Goal: Information Seeking & Learning: Check status

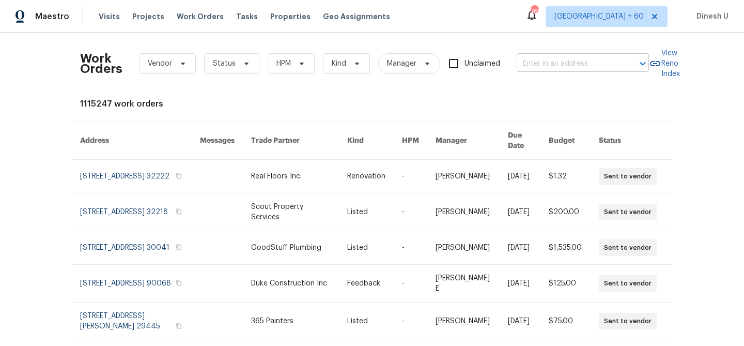
click at [541, 62] on input "text" at bounding box center [568, 64] width 103 height 16
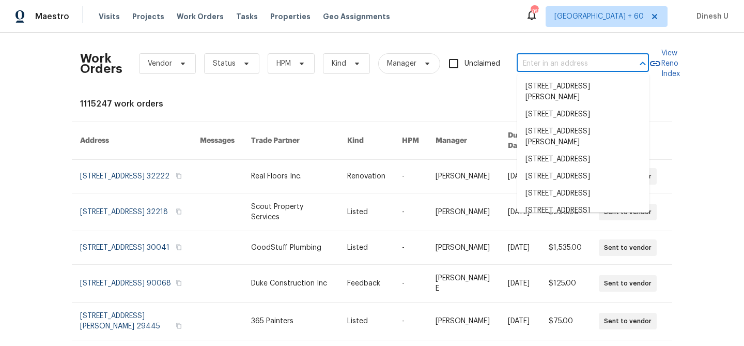
paste input "[STREET_ADDRESS][PERSON_NAME]"
type input "[STREET_ADDRESS][PERSON_NAME]"
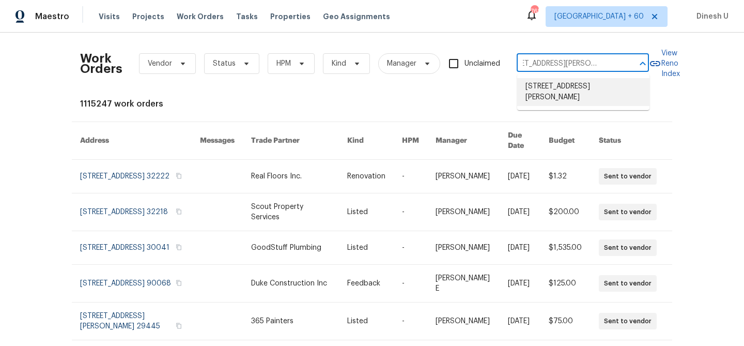
click at [537, 87] on li "[STREET_ADDRESS][PERSON_NAME]" at bounding box center [583, 92] width 132 height 28
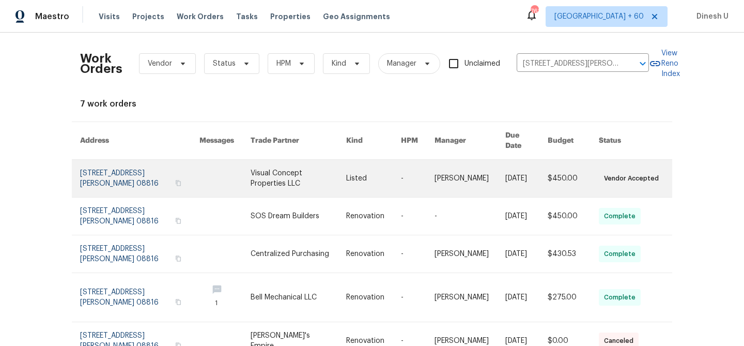
click at [109, 167] on link at bounding box center [139, 178] width 119 height 37
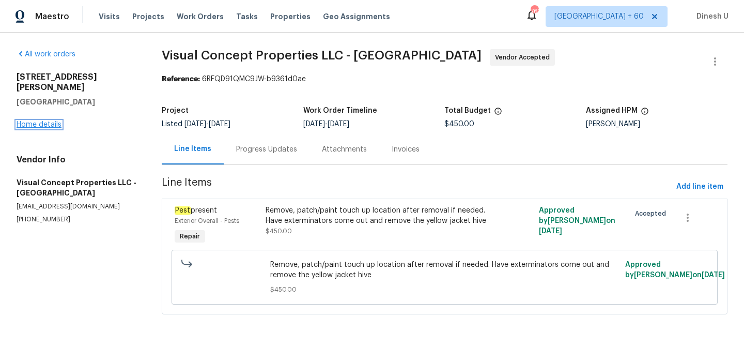
click at [46, 121] on link "Home details" at bounding box center [39, 124] width 45 height 7
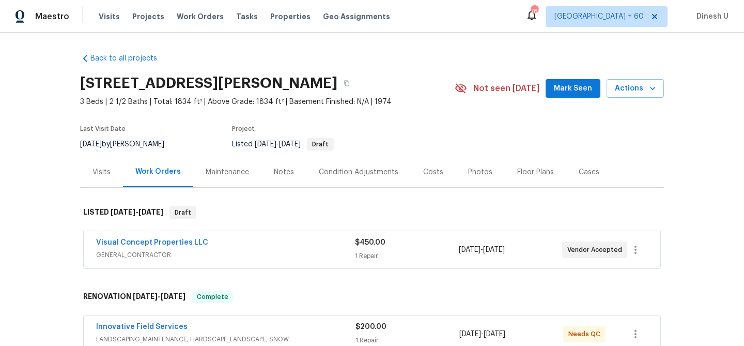
click at [109, 169] on div "Visits" at bounding box center [101, 172] width 18 height 10
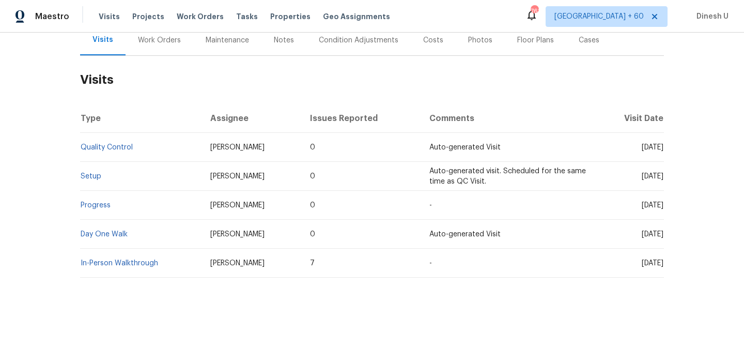
scroll to position [134, 0]
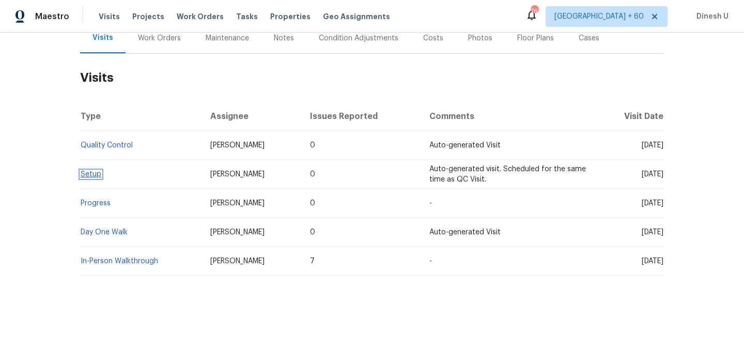
click at [88, 176] on link "Setup" at bounding box center [91, 174] width 21 height 7
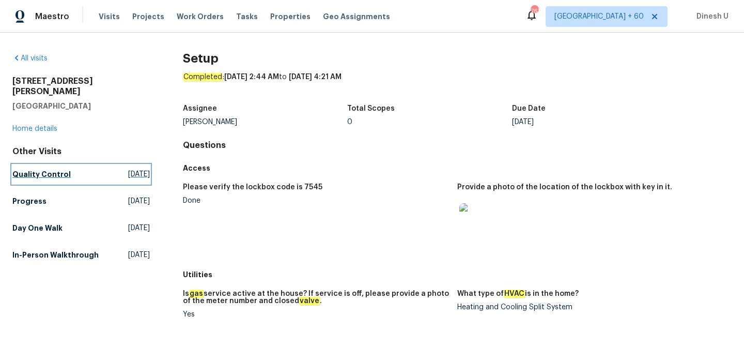
click at [128, 169] on span "Tue, Aug 26 2025" at bounding box center [139, 174] width 22 height 10
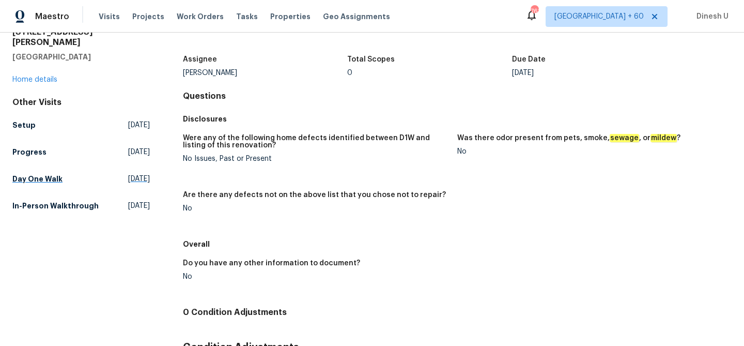
scroll to position [53, 0]
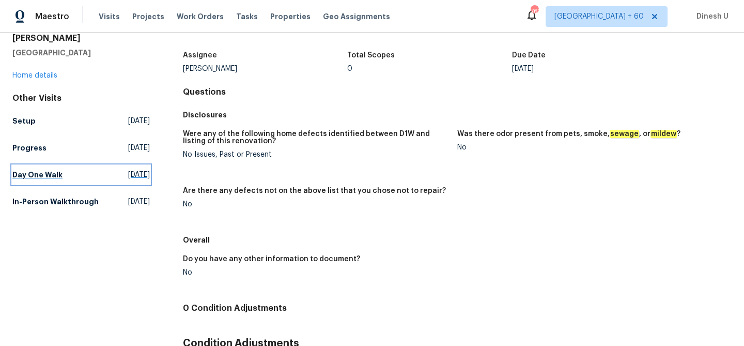
click at [122, 169] on link "Day One Walk Thu, Aug 07 2025" at bounding box center [80, 174] width 137 height 19
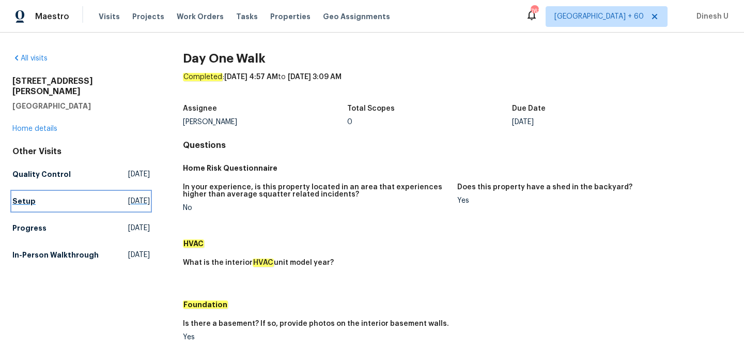
click at [128, 196] on span "Tue, Aug 26 2025" at bounding box center [139, 201] width 22 height 10
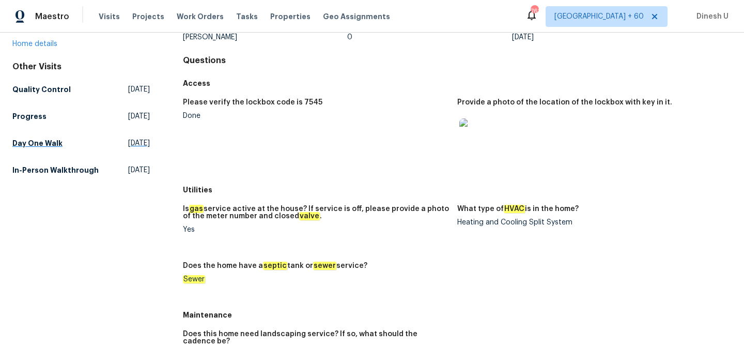
scroll to position [58, 0]
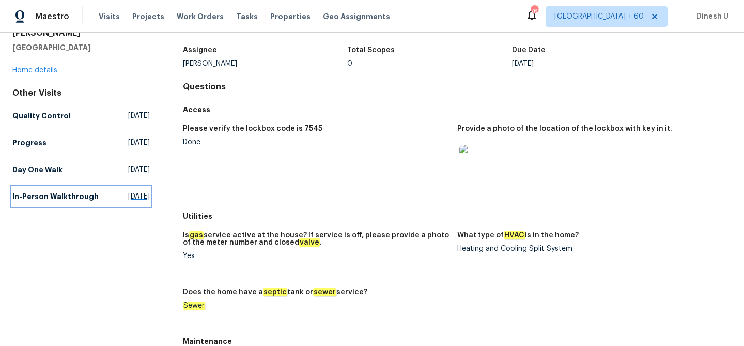
click at [128, 191] on span "Wed, Jun 18 2025" at bounding box center [139, 196] width 22 height 10
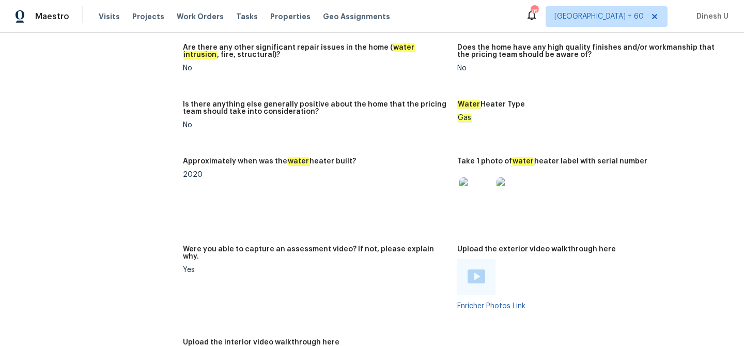
scroll to position [1984, 0]
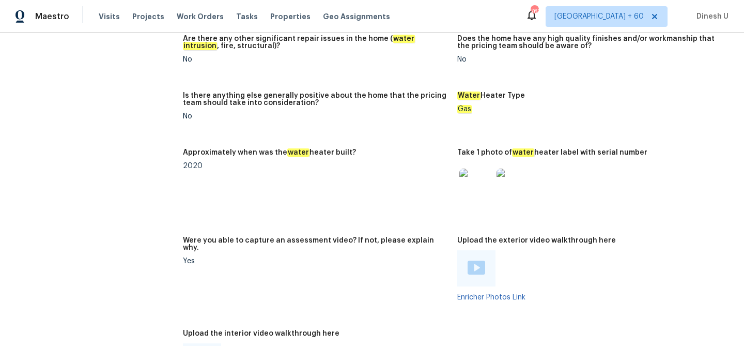
click at [514, 175] on img at bounding box center [513, 184] width 33 height 33
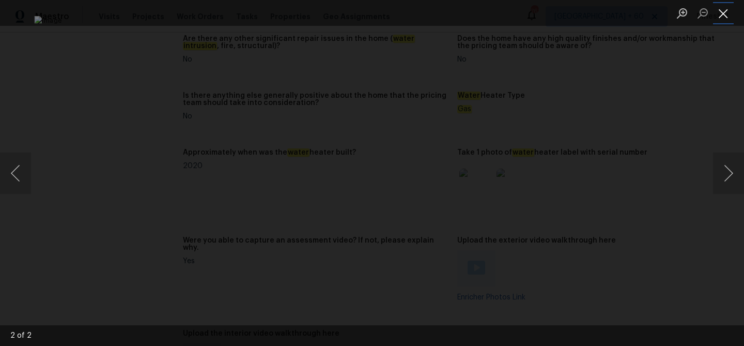
click at [723, 13] on button "Close lightbox" at bounding box center [723, 13] width 21 height 18
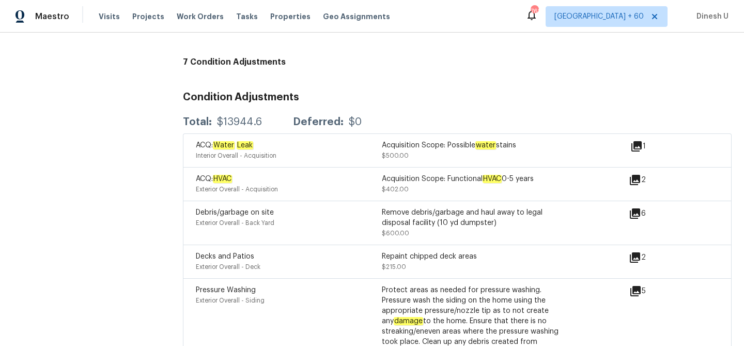
scroll to position [2621, 0]
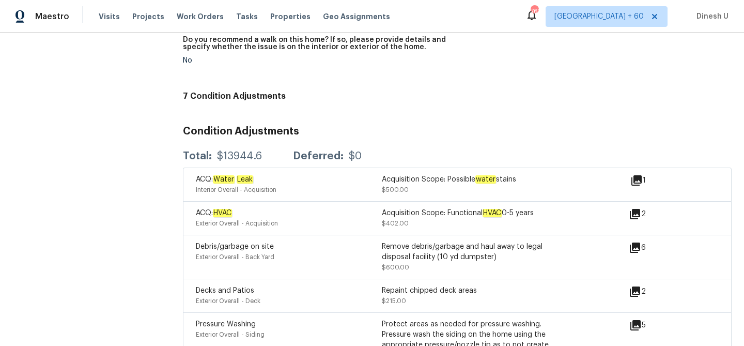
click at [639, 176] on icon at bounding box center [636, 180] width 12 height 12
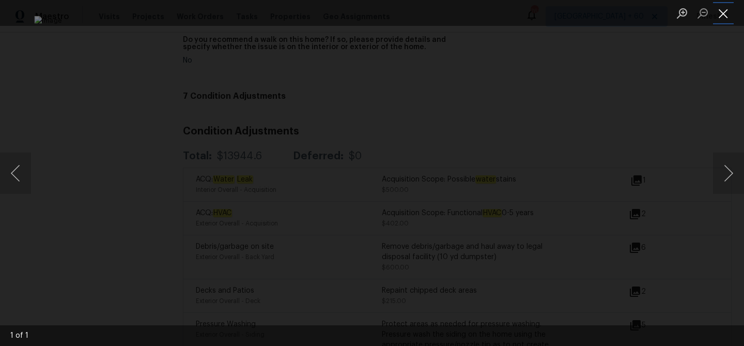
click at [723, 11] on button "Close lightbox" at bounding box center [723, 13] width 21 height 18
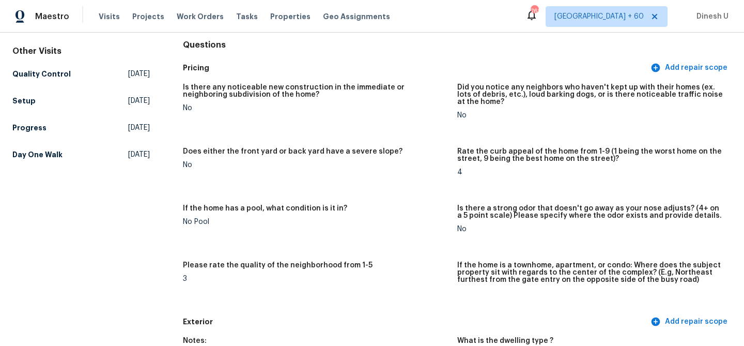
scroll to position [0, 0]
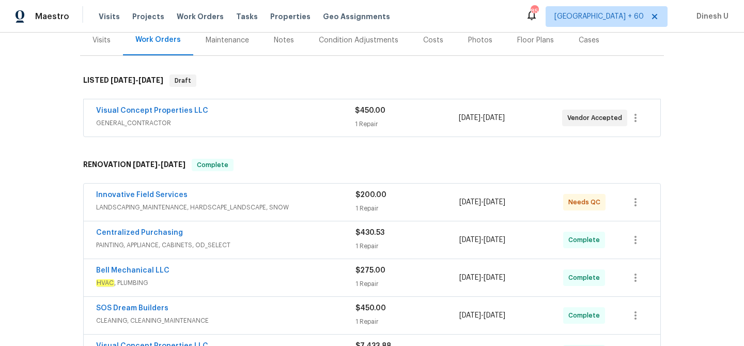
scroll to position [136, 0]
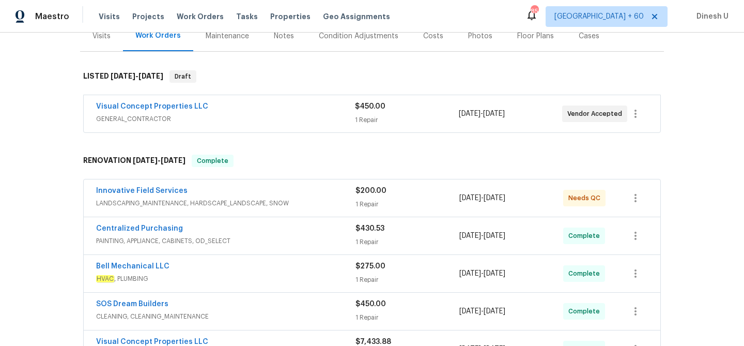
click at [368, 112] on div "$450.00 1 Repair" at bounding box center [406, 113] width 103 height 25
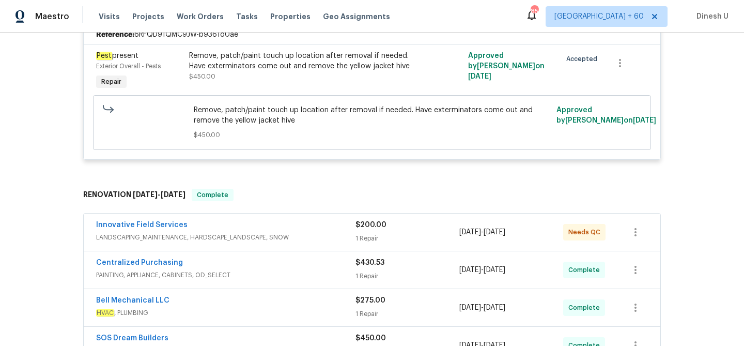
scroll to position [268, 0]
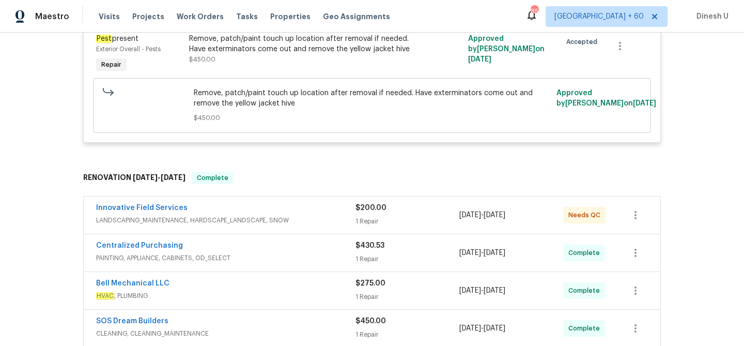
click at [369, 221] on div "1 Repair" at bounding box center [408, 221] width 104 height 10
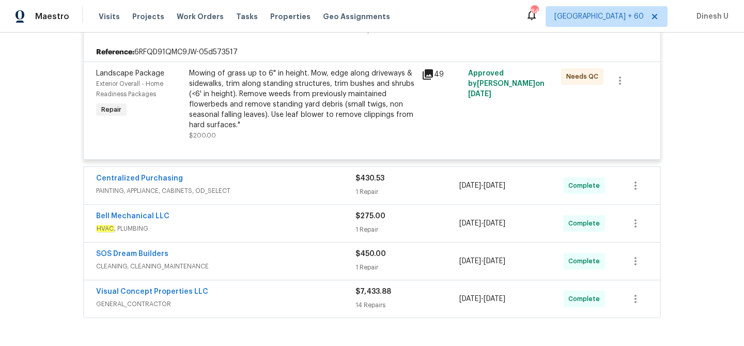
scroll to position [474, 0]
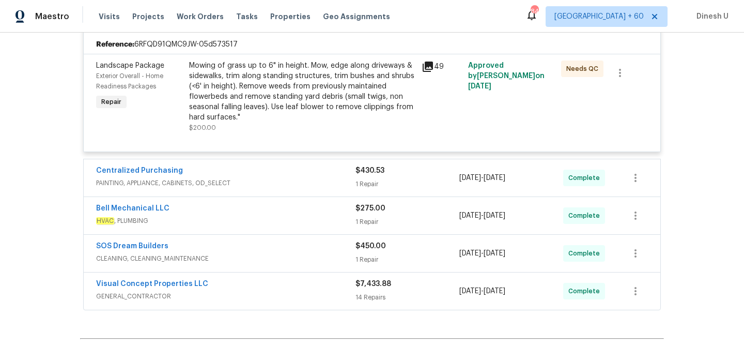
click at [376, 177] on div "$430.53 1 Repair" at bounding box center [408, 177] width 104 height 25
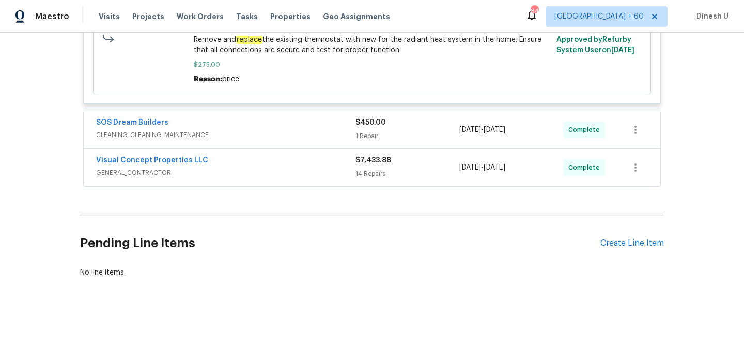
scroll to position [850, 0]
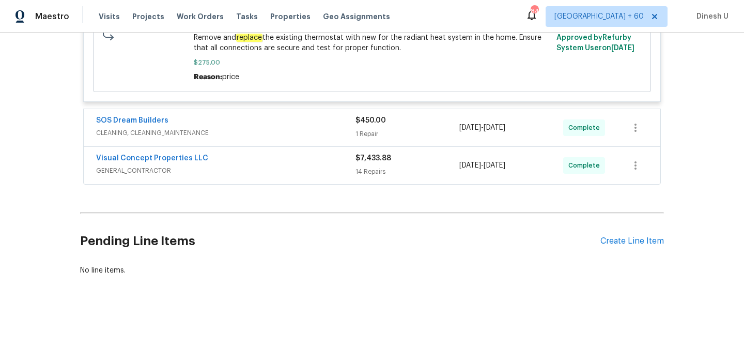
click at [372, 139] on div "$450.00 1 Repair" at bounding box center [408, 127] width 104 height 25
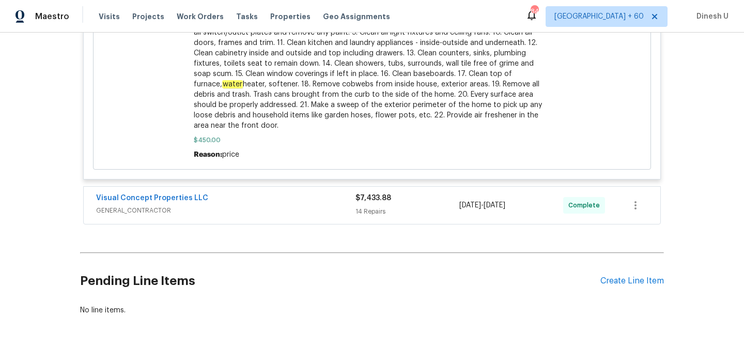
scroll to position [1305, 0]
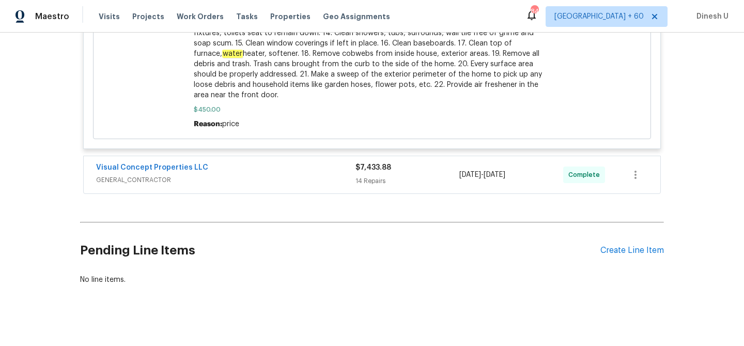
click at [364, 186] on div "14 Repairs" at bounding box center [408, 181] width 104 height 10
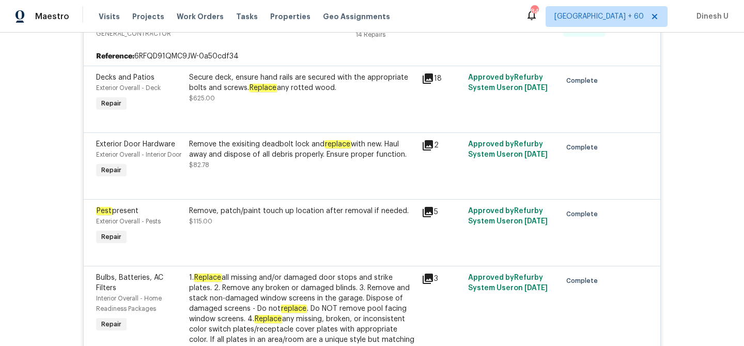
scroll to position [1453, 0]
click at [433, 81] on icon at bounding box center [428, 78] width 10 height 10
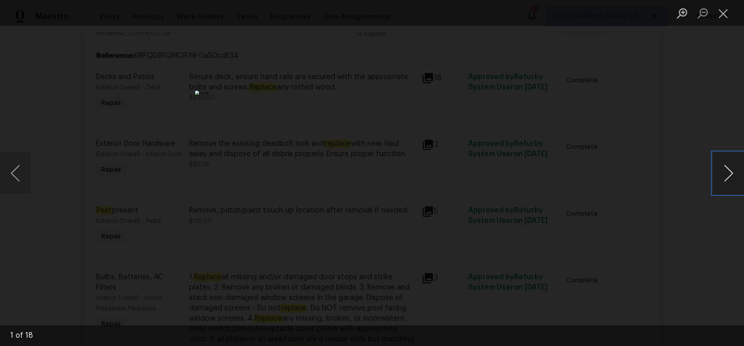
click at [728, 168] on button "Next image" at bounding box center [728, 172] width 31 height 41
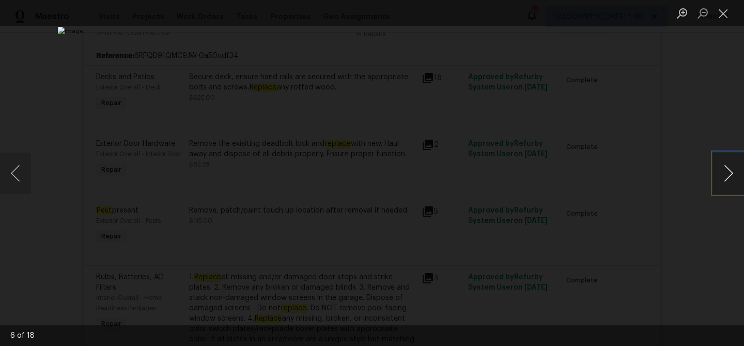
click at [728, 168] on button "Next image" at bounding box center [728, 172] width 31 height 41
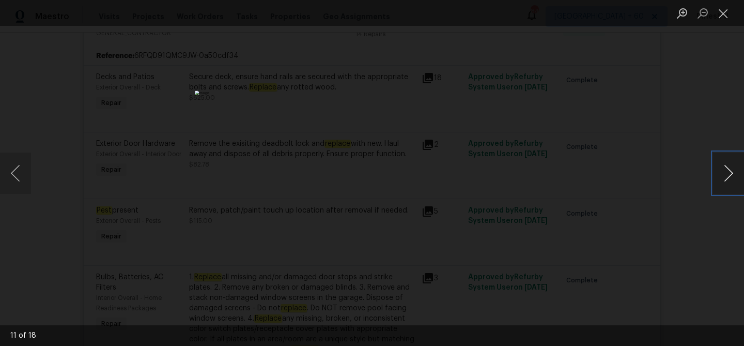
click at [728, 168] on button "Next image" at bounding box center [728, 172] width 31 height 41
click at [724, 13] on button "Close lightbox" at bounding box center [723, 13] width 21 height 18
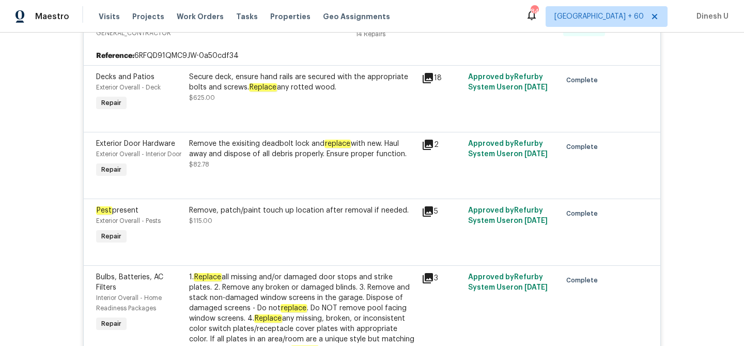
click at [307, 97] on div "Secure deck, ensure hand rails are secured with the appropriate bolts and screw…" at bounding box center [302, 87] width 226 height 31
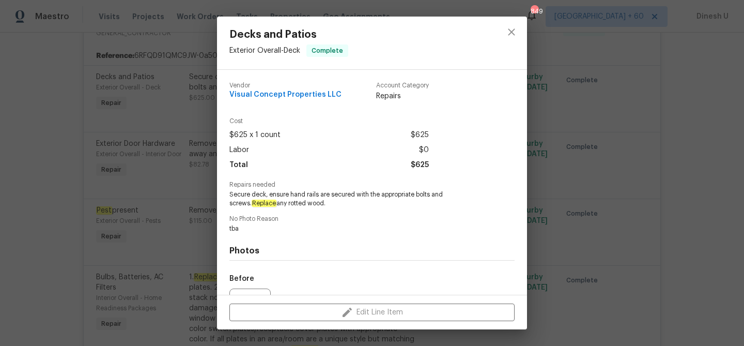
scroll to position [113, 0]
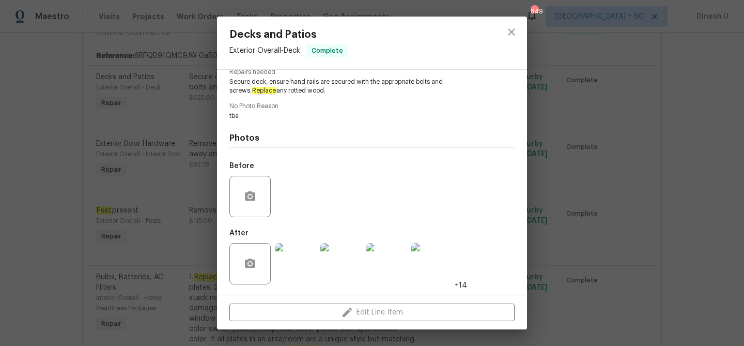
click at [169, 145] on div "Decks and Patios Exterior Overall - Deck Complete Vendor Visual Concept Propert…" at bounding box center [372, 173] width 744 height 346
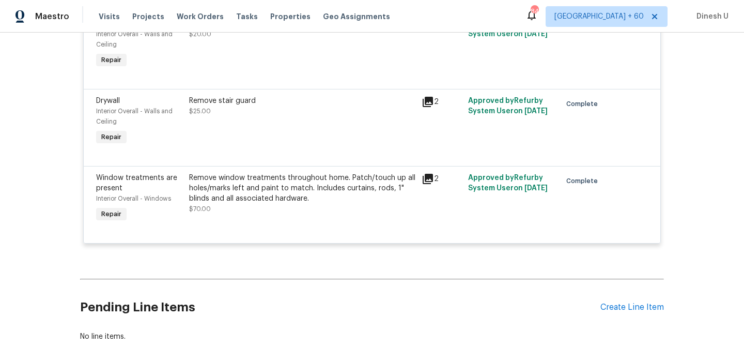
scroll to position [2509, 0]
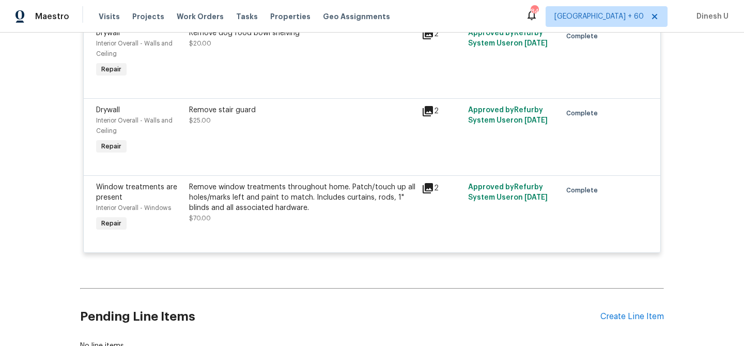
click at [430, 116] on icon at bounding box center [428, 111] width 10 height 10
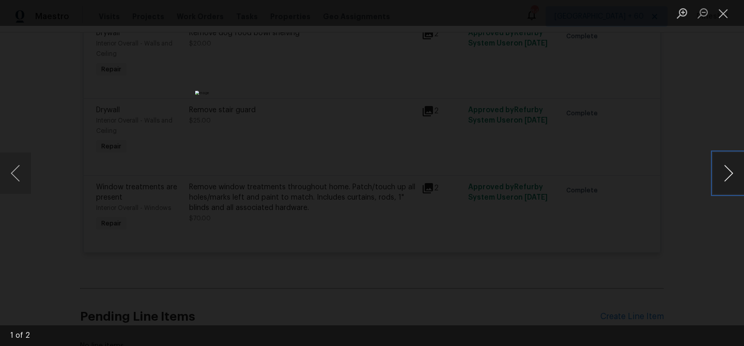
click at [730, 162] on button "Next image" at bounding box center [728, 172] width 31 height 41
click at [725, 16] on button "Close lightbox" at bounding box center [723, 13] width 21 height 18
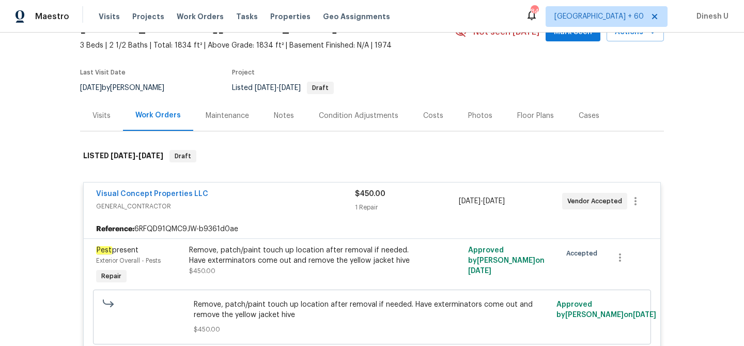
scroll to position [0, 0]
